Goal: Task Accomplishment & Management: Use online tool/utility

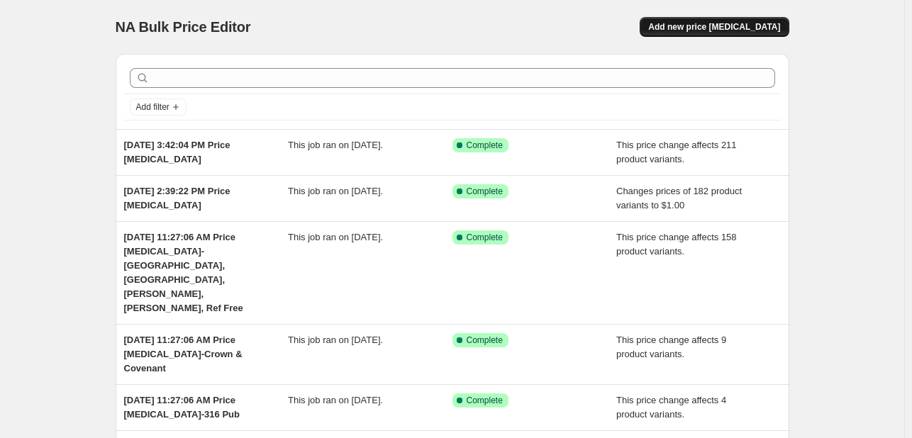
click at [734, 30] on span "Add new price [MEDICAL_DATA]" at bounding box center [714, 26] width 132 height 11
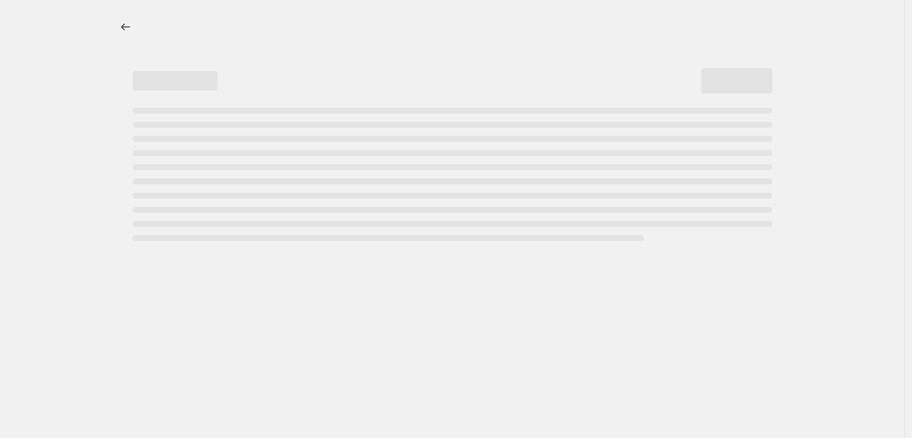
select select "percentage"
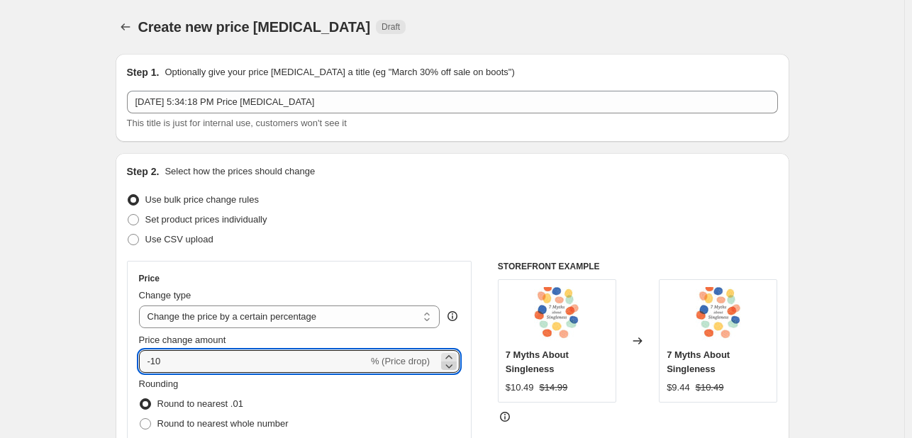
click at [448, 366] on icon at bounding box center [449, 366] width 14 height 14
click at [323, 362] on input "-11" at bounding box center [253, 361] width 229 height 23
type input "-1"
click at [310, 361] on input "Price change amount" at bounding box center [279, 361] width 280 height 23
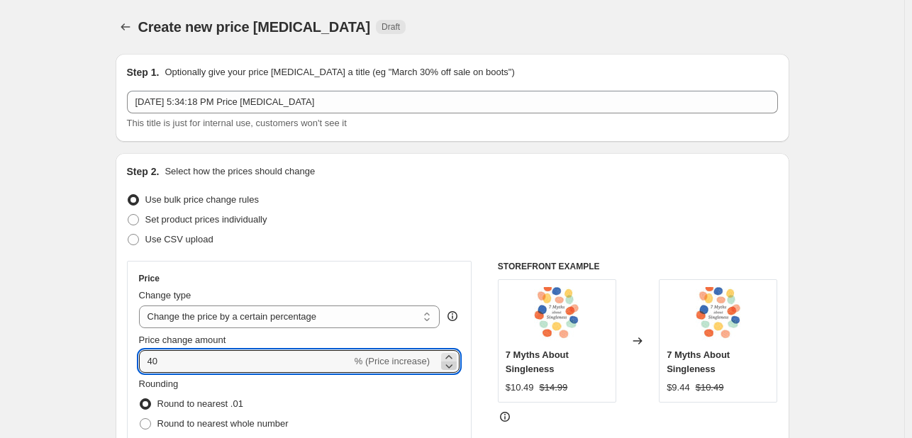
click at [453, 364] on icon at bounding box center [449, 366] width 7 height 4
click at [451, 352] on icon at bounding box center [449, 357] width 14 height 14
click at [451, 368] on icon at bounding box center [449, 366] width 14 height 14
click at [451, 355] on icon at bounding box center [449, 357] width 14 height 14
type input "40"
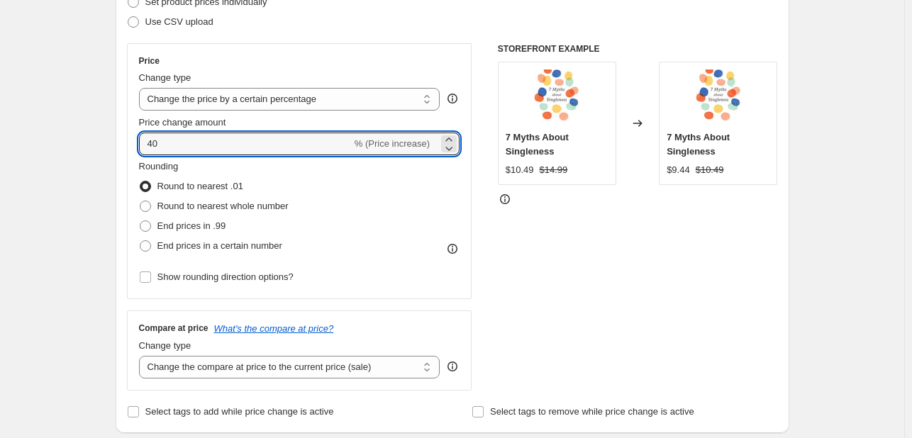
scroll to position [227, 0]
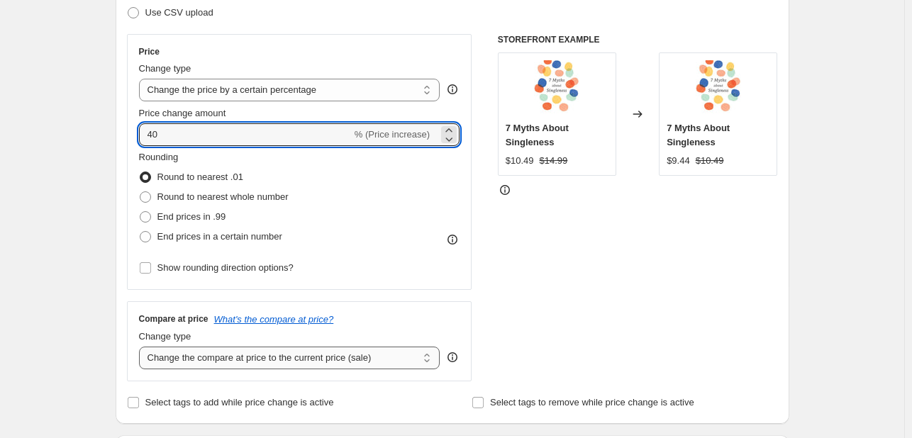
click at [432, 362] on select "Change the compare at price to the current price (sale) Change the compare at p…" at bounding box center [289, 358] width 301 height 23
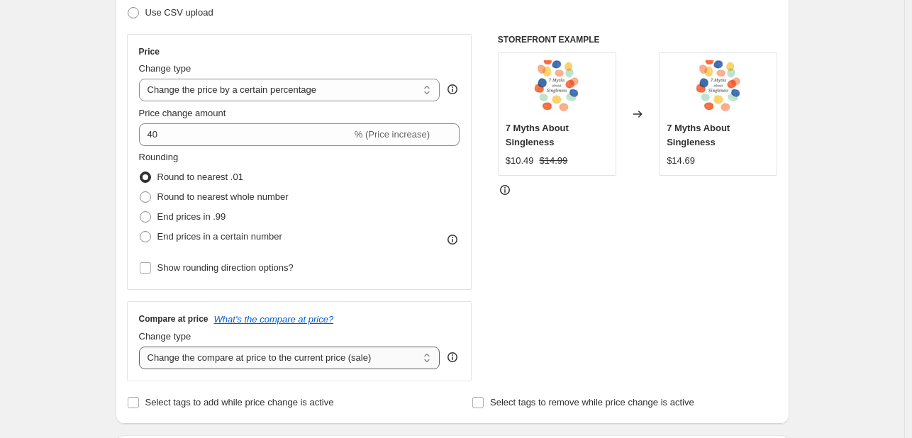
select select "no_change"
click at [142, 347] on select "Change the compare at price to the current price (sale) Change the compare at p…" at bounding box center [289, 358] width 301 height 23
click at [431, 95] on select "Change the price to a certain amount Change the price by a certain amount Chang…" at bounding box center [289, 90] width 301 height 23
select select "pcap"
click at [142, 79] on select "Change the price to a certain amount Change the price by a certain amount Chang…" at bounding box center [289, 90] width 301 height 23
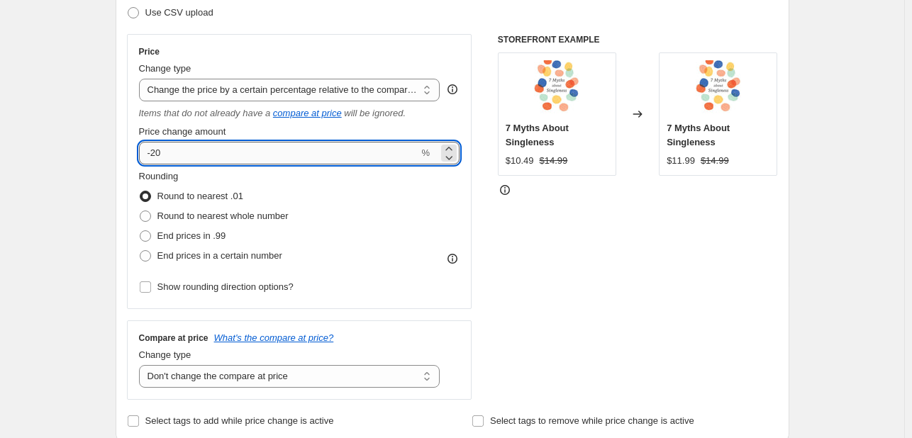
click at [339, 153] on input "-20" at bounding box center [279, 153] width 280 height 23
type input "-2"
type input "1"
type input "4"
type input "-40"
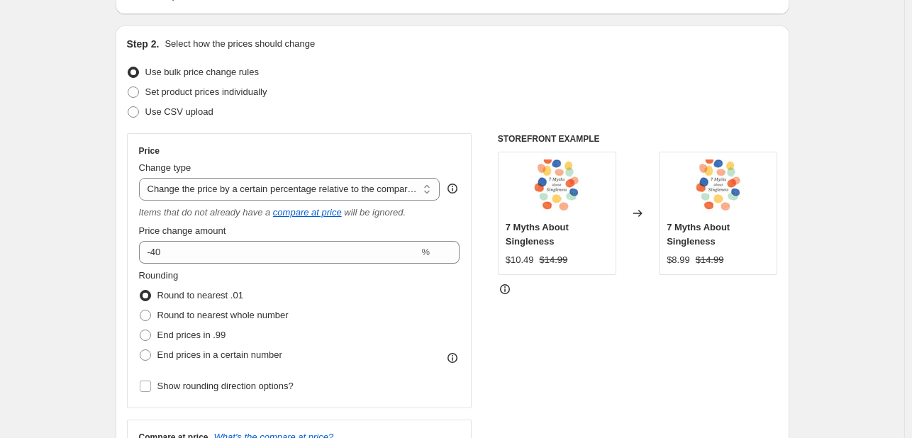
scroll to position [0, 0]
